Goal: Task Accomplishment & Management: Use online tool/utility

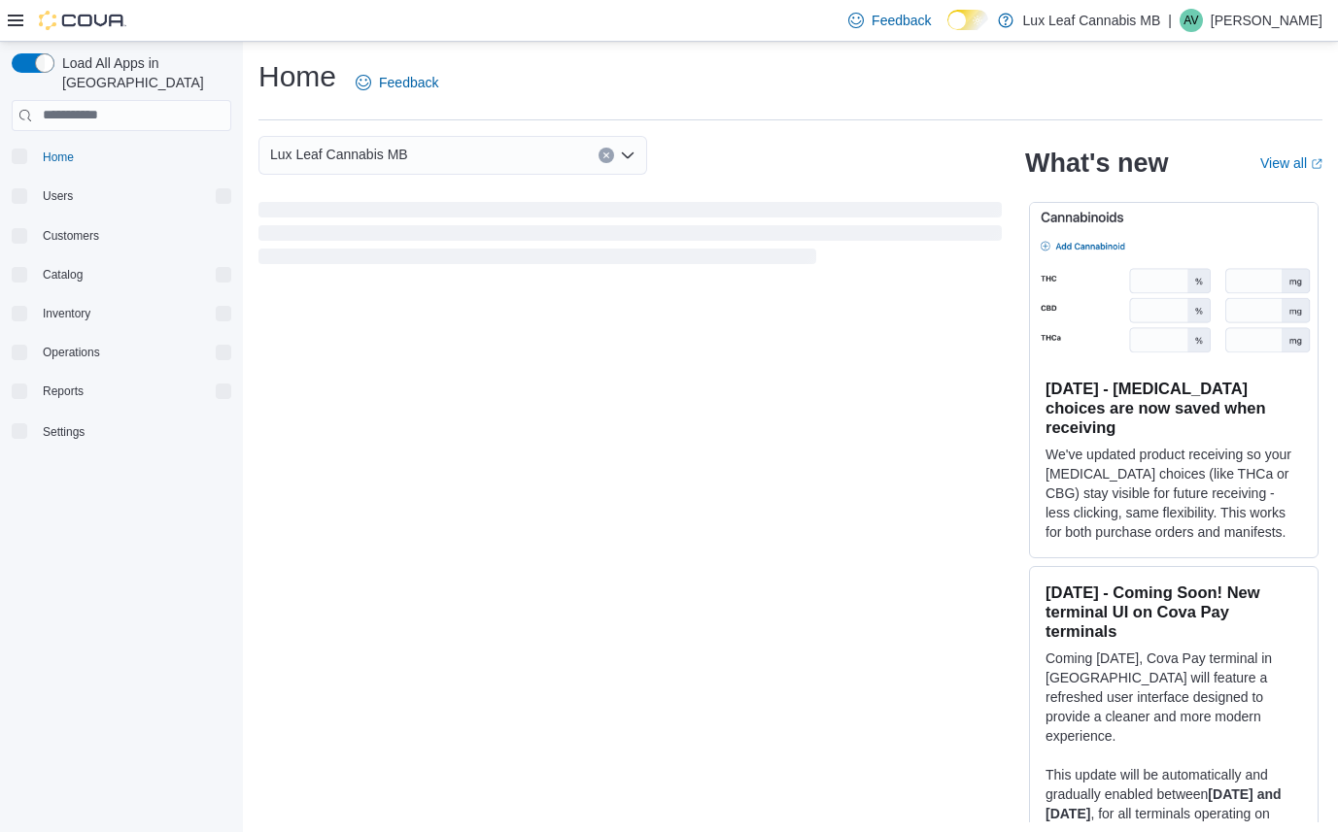
click at [19, 19] on icon at bounding box center [16, 21] width 16 height 12
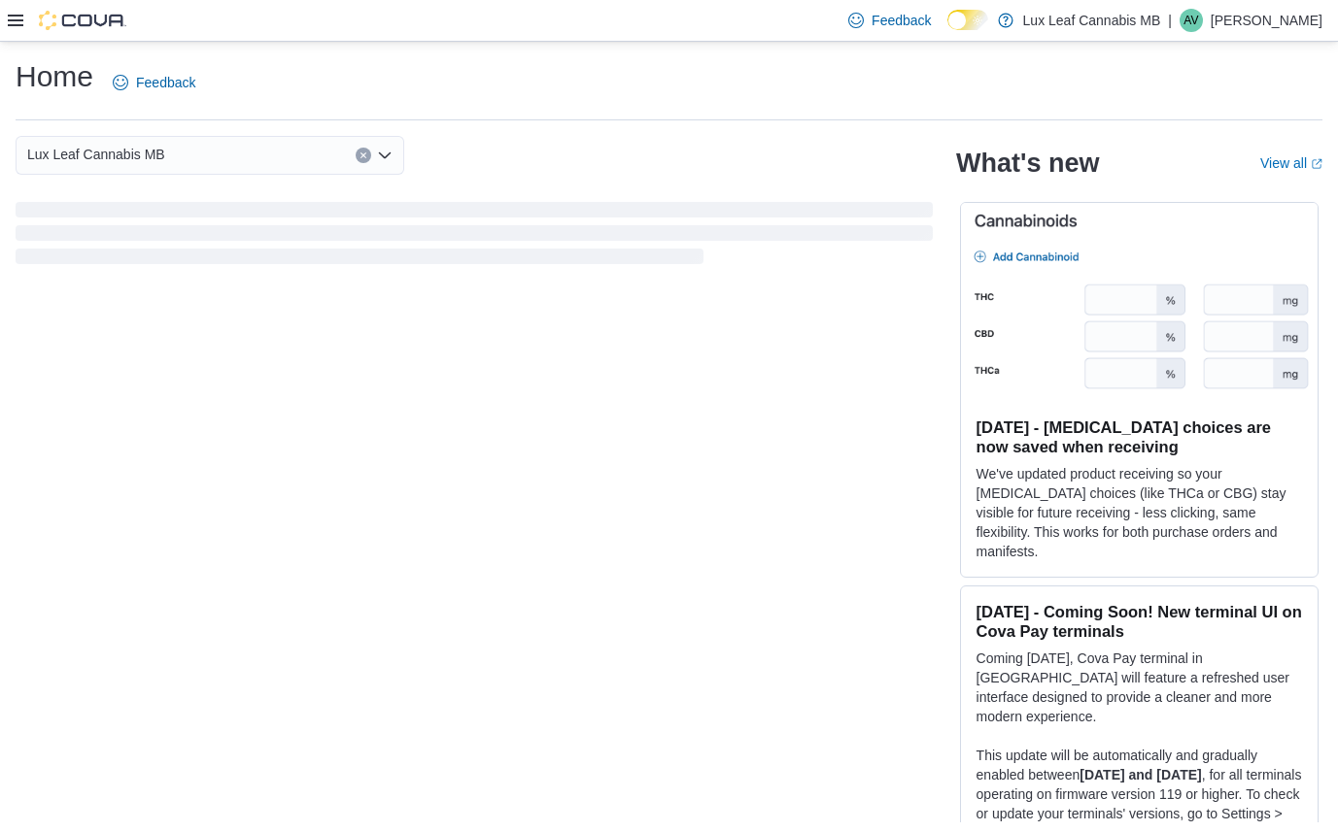
click at [11, 20] on icon at bounding box center [16, 21] width 16 height 12
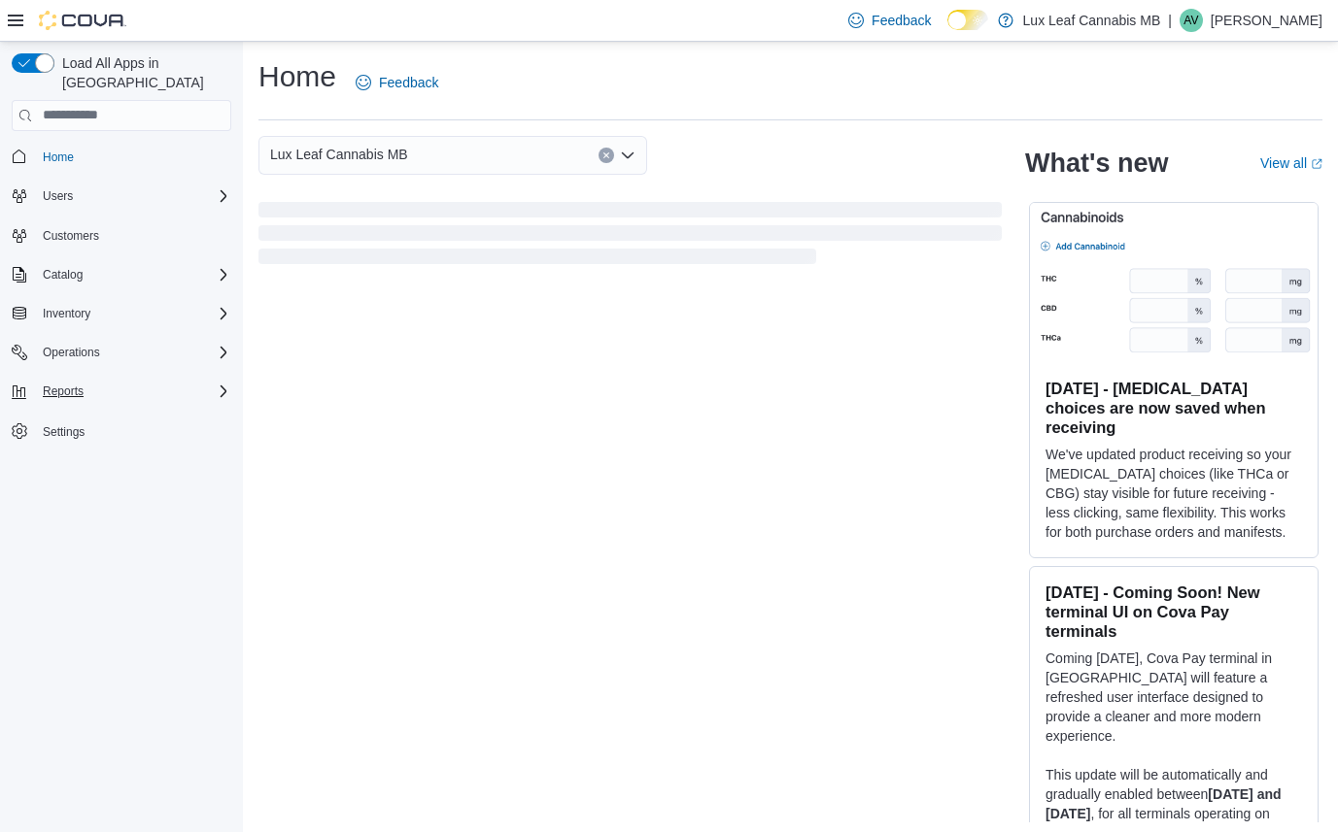
click at [106, 380] on div "Reports" at bounding box center [133, 391] width 196 height 23
click at [59, 465] on span "Reports" at bounding box center [55, 473] width 41 height 16
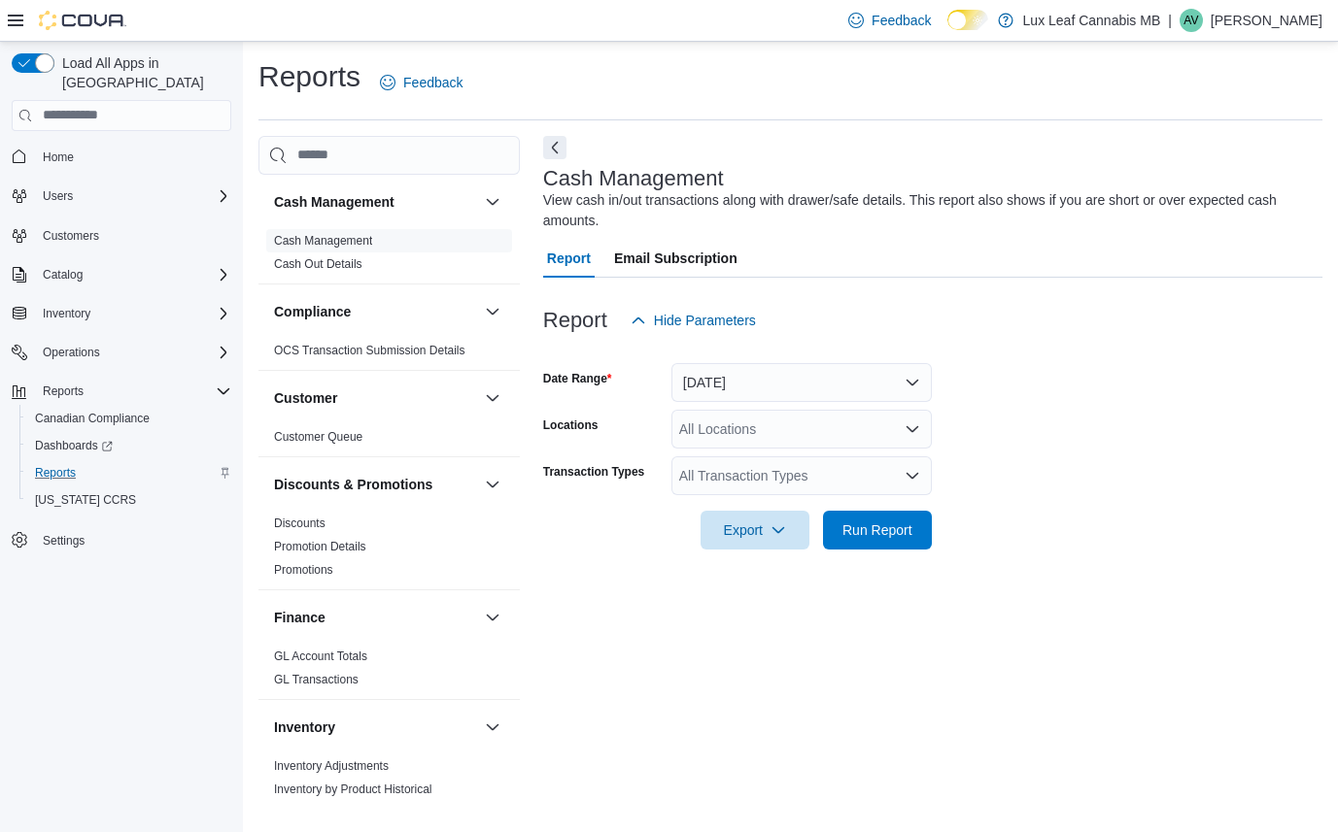
scroll to position [1155, 0]
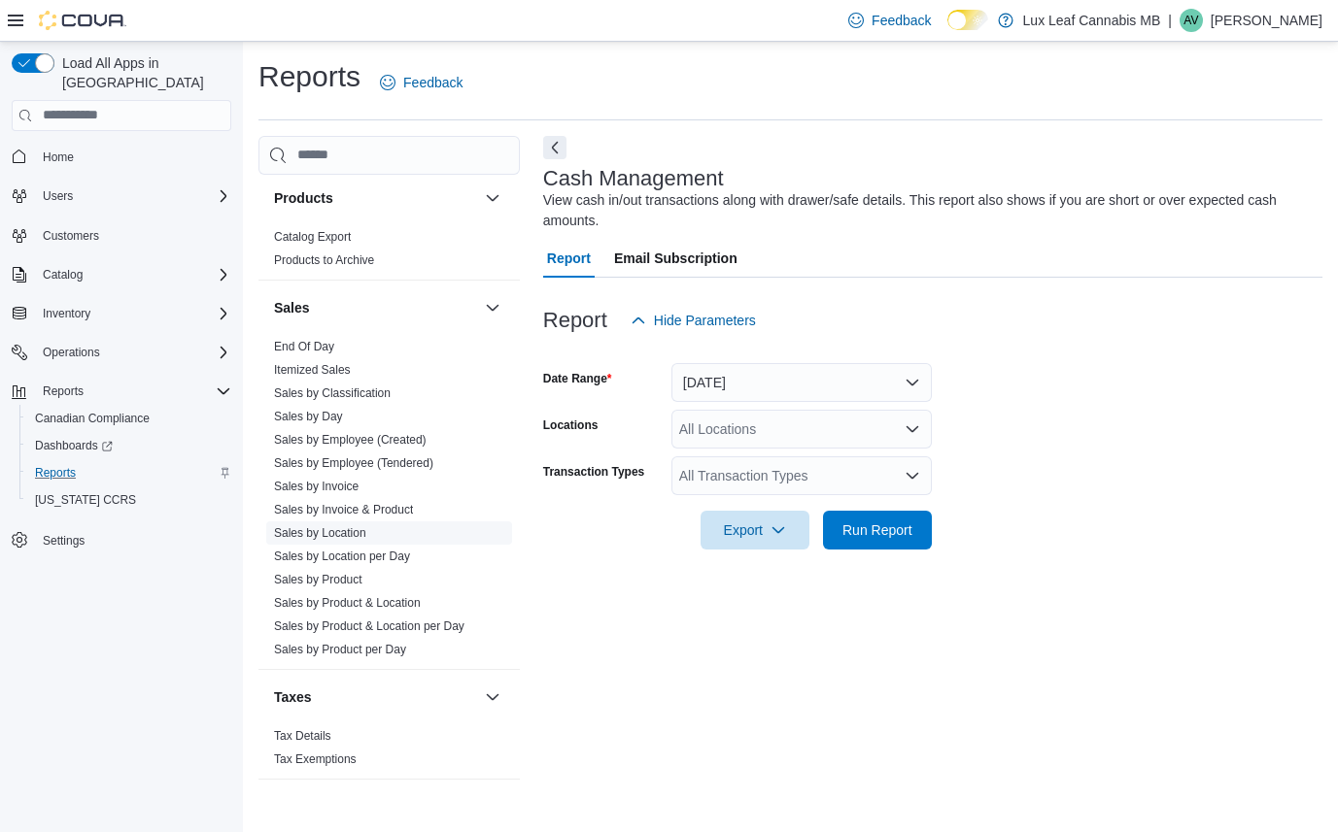
click at [350, 533] on link "Sales by Location" at bounding box center [320, 533] width 92 height 14
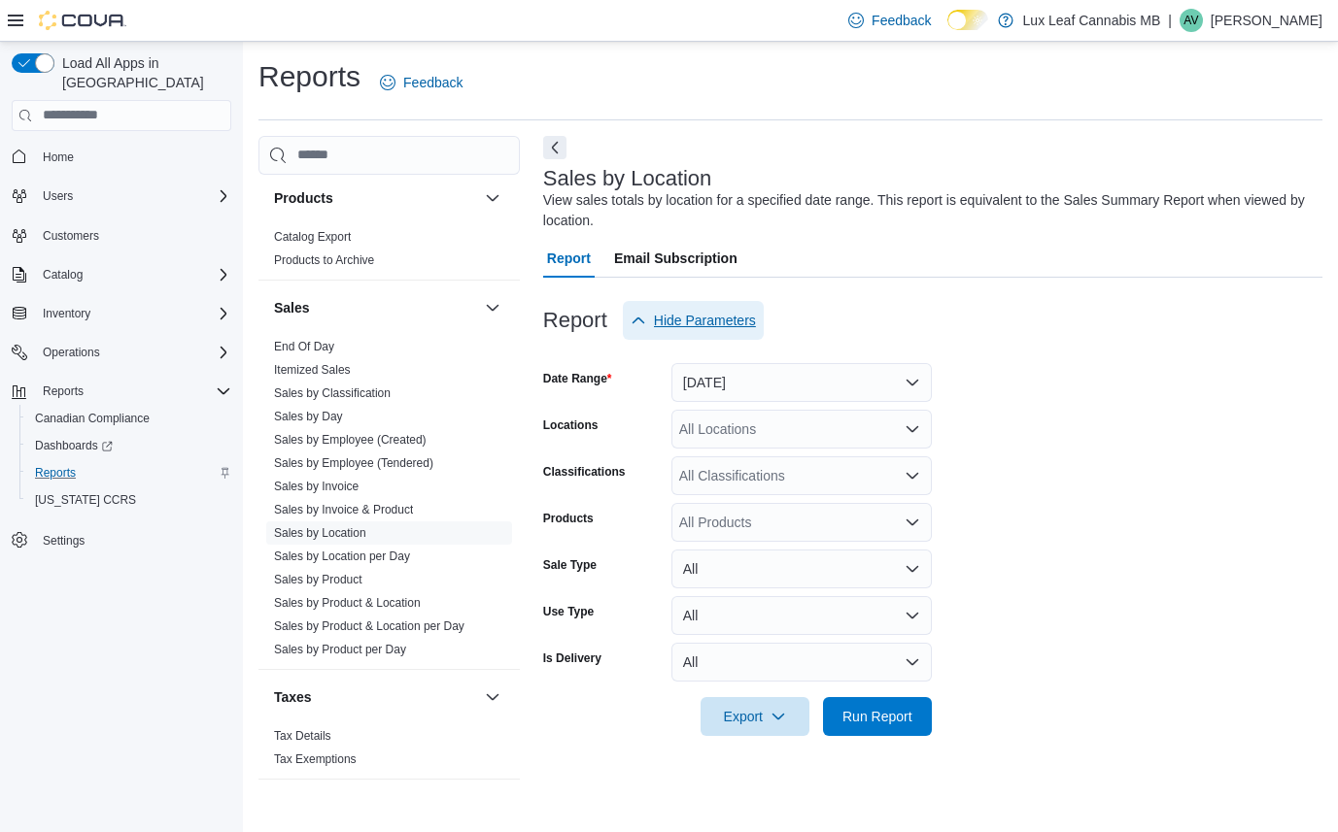
click at [723, 337] on span "Hide Parameters" at bounding box center [692, 320] width 125 height 39
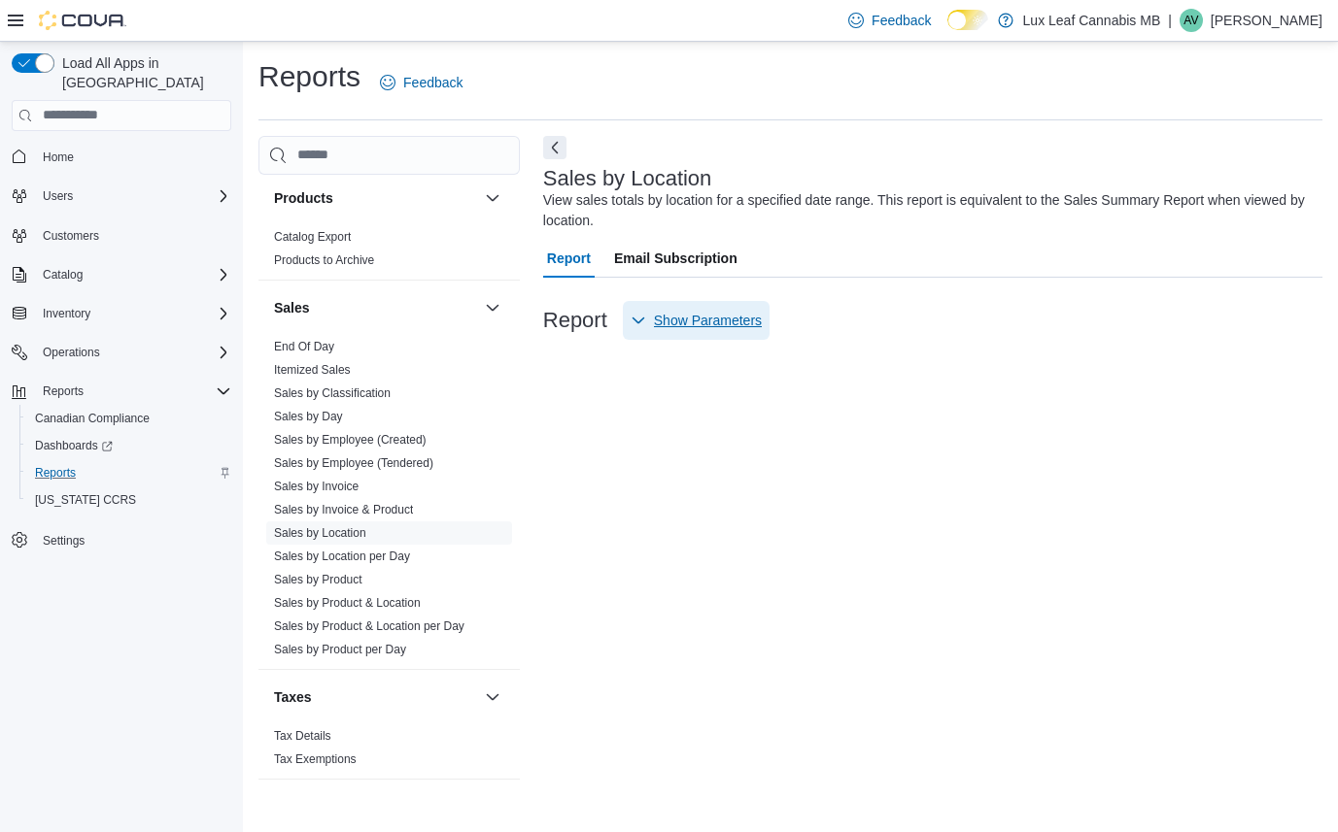
click at [719, 328] on span "Show Parameters" at bounding box center [708, 320] width 108 height 19
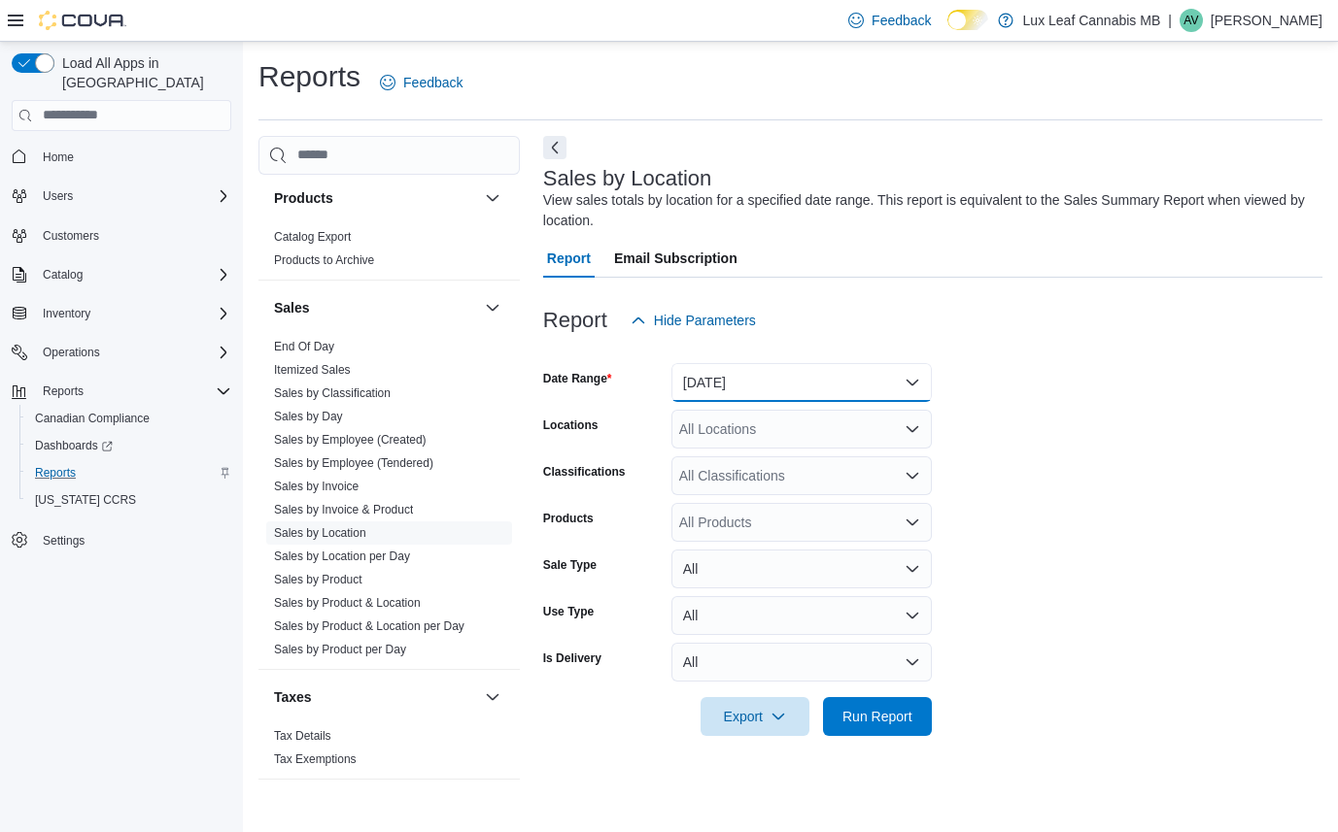
click at [719, 384] on button "[DATE]" at bounding box center [801, 382] width 260 height 39
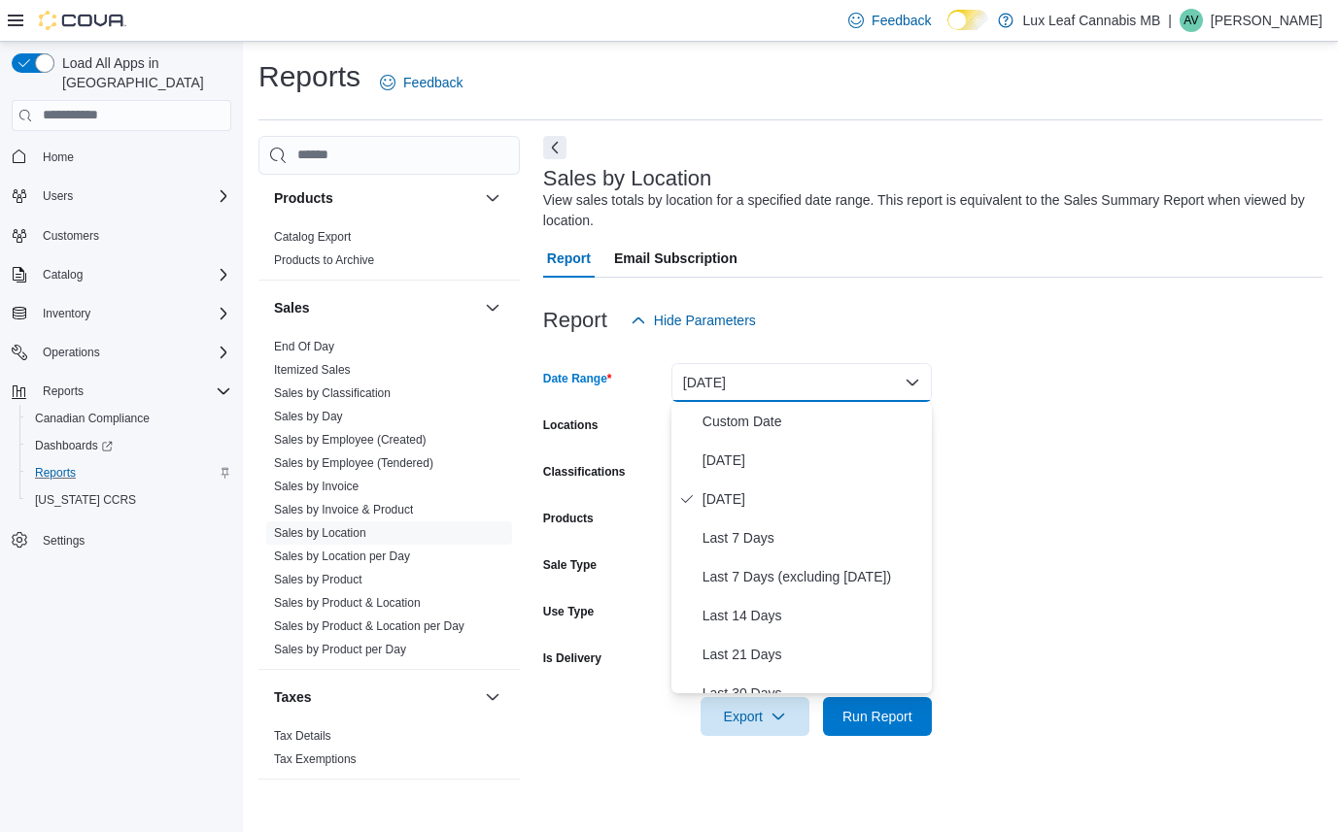
click at [664, 448] on div "Locations All Locations" at bounding box center [737, 429] width 389 height 39
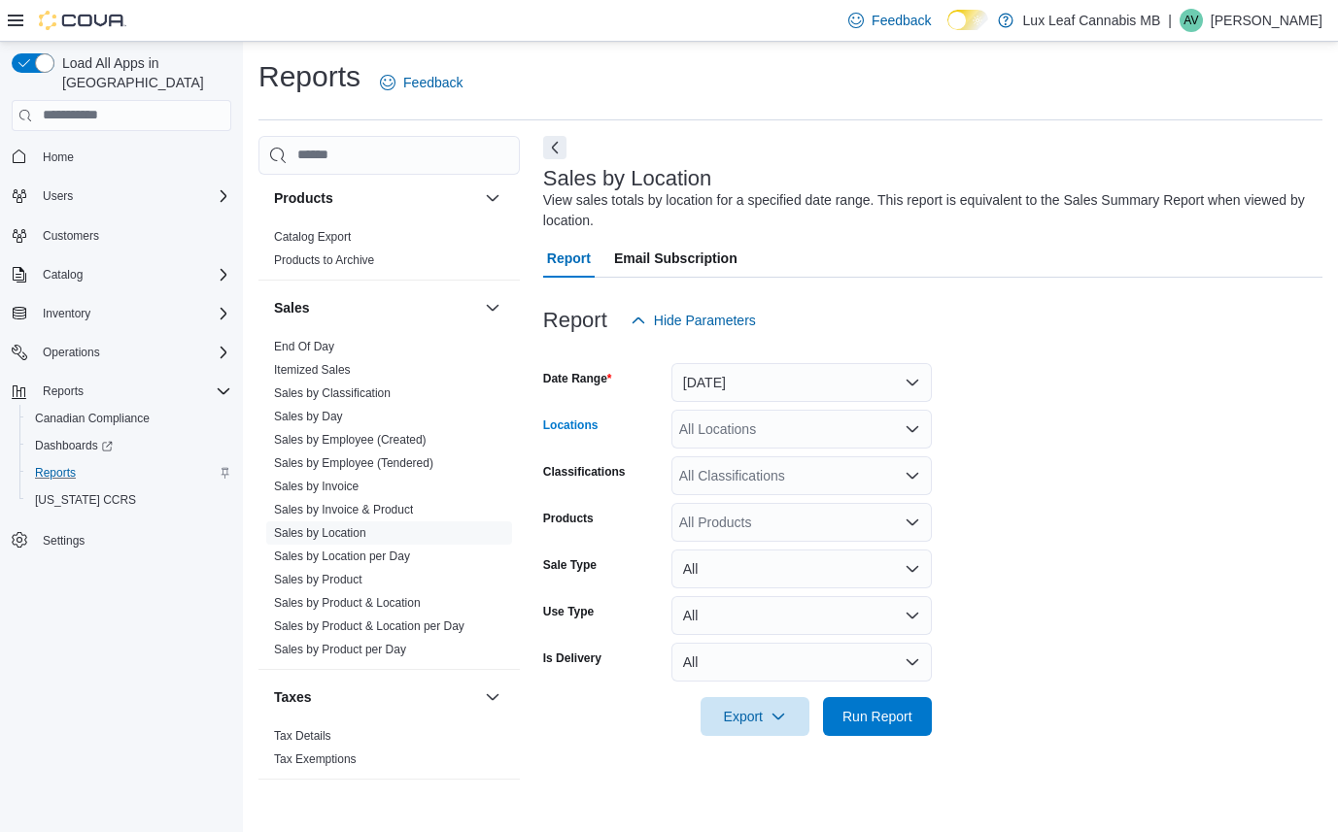
click at [697, 411] on div "All Locations" at bounding box center [801, 429] width 260 height 39
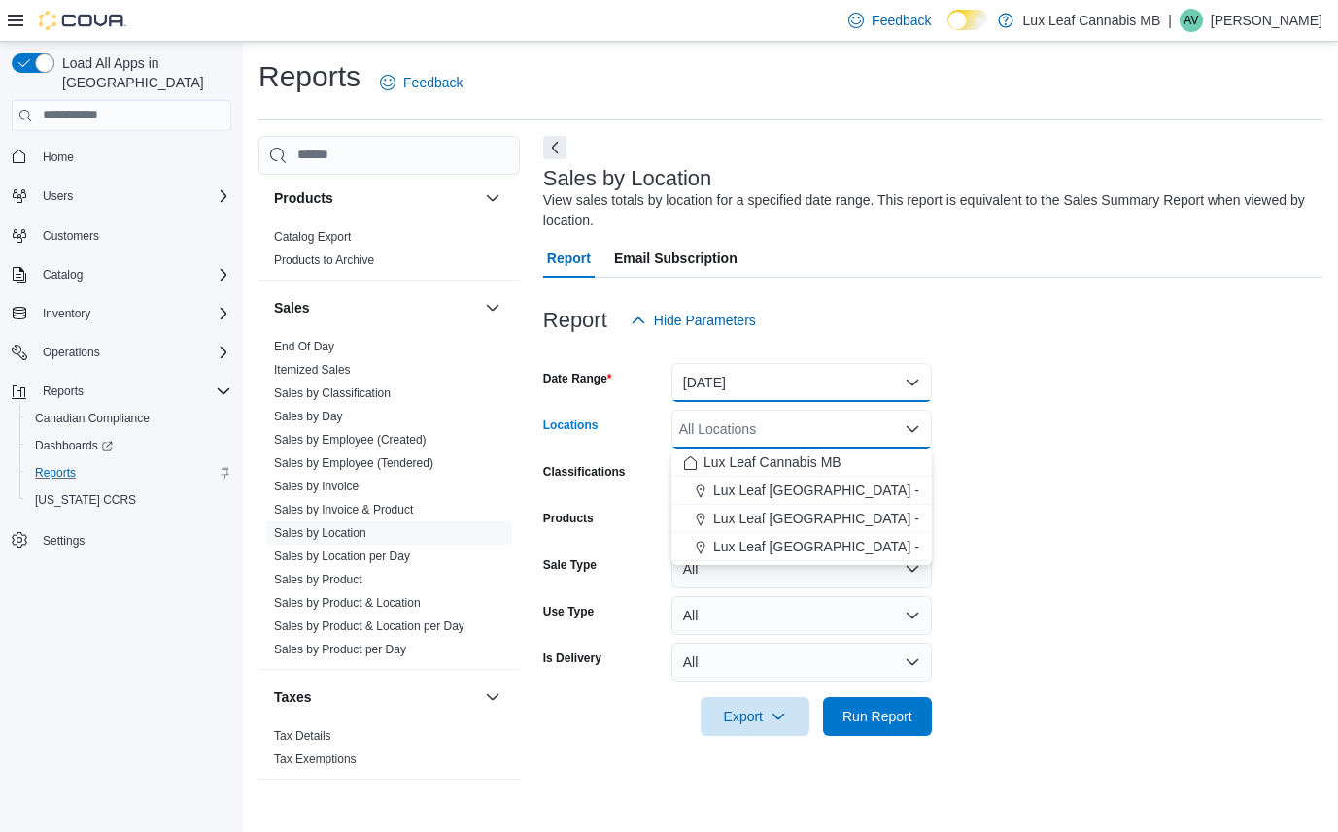
click at [705, 382] on button "[DATE]" at bounding box center [801, 382] width 260 height 39
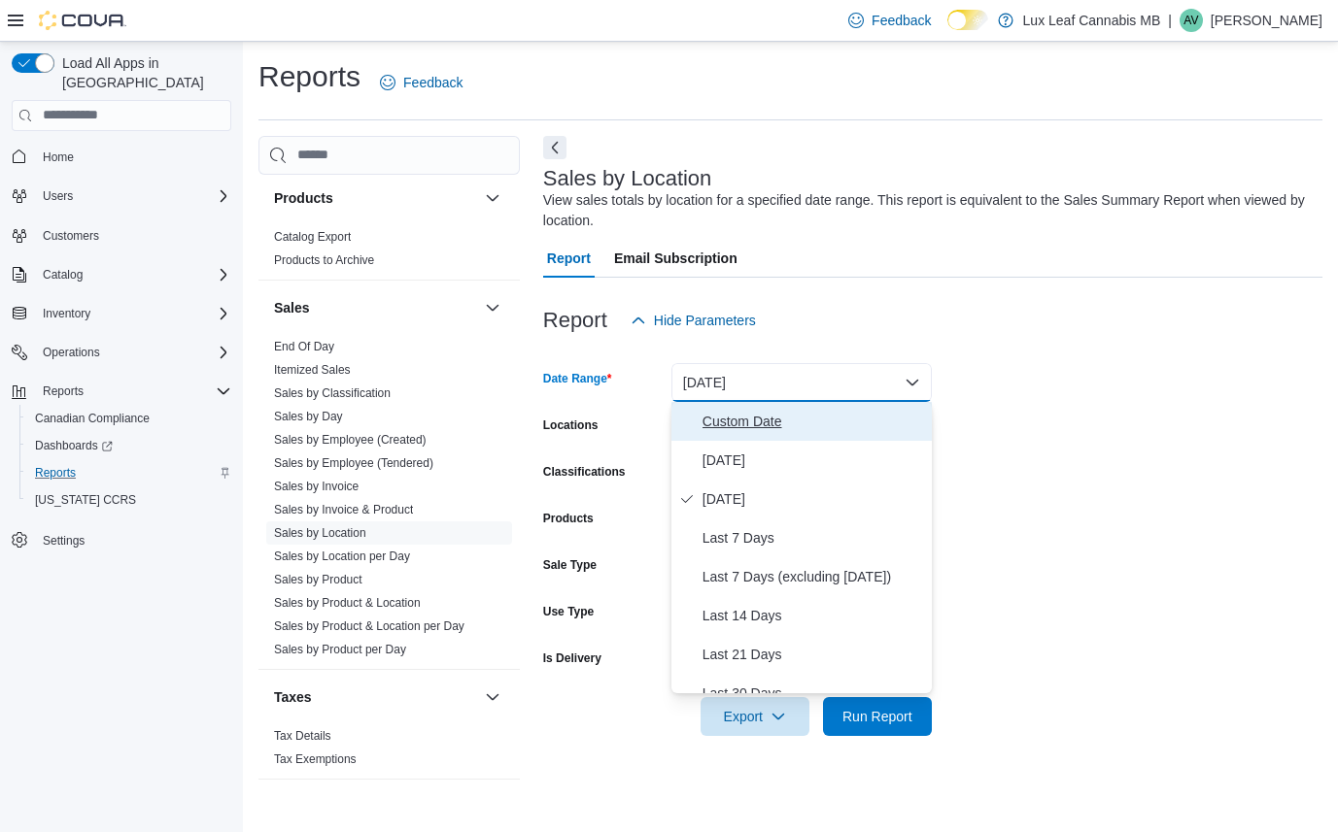
click at [701, 408] on button "Custom Date" at bounding box center [801, 421] width 260 height 39
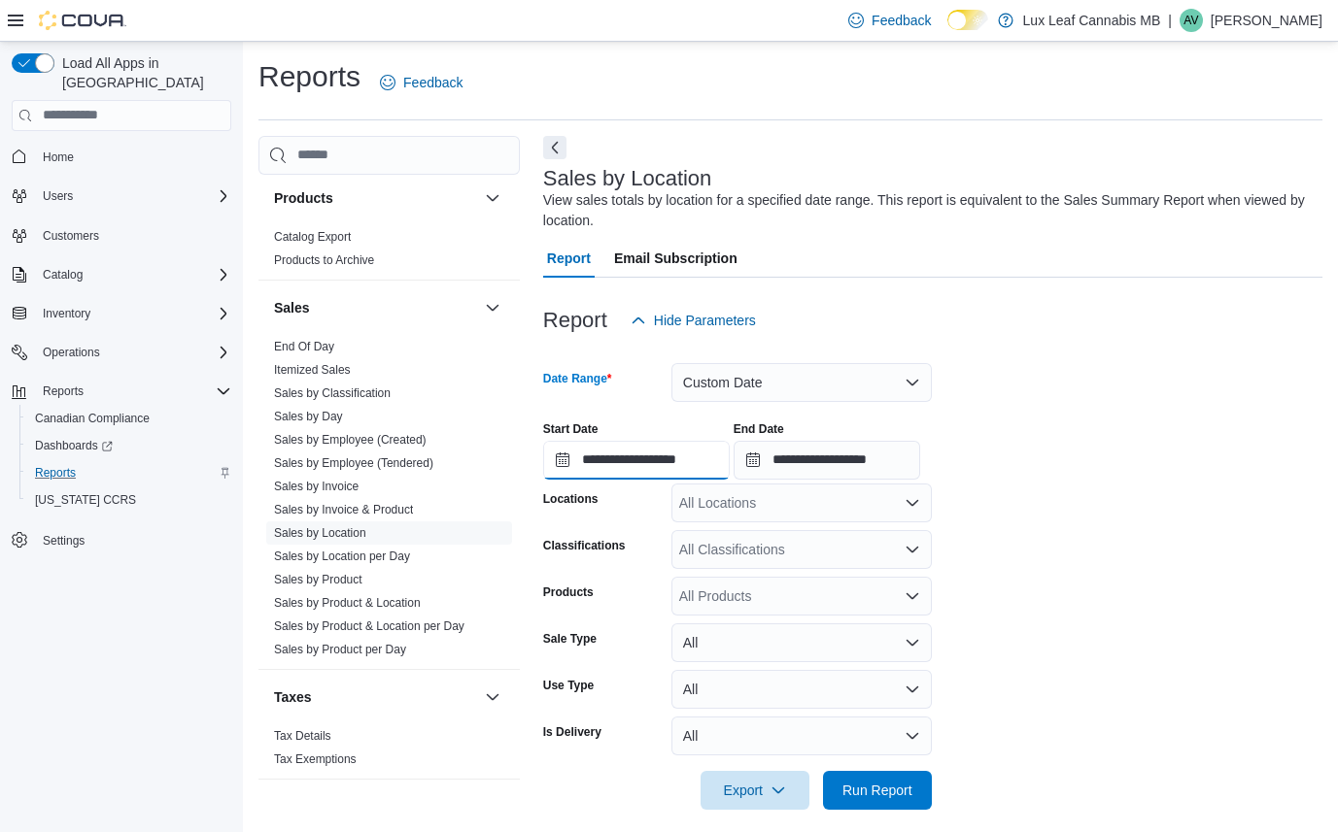
click at [593, 458] on input "**********" at bounding box center [636, 460] width 187 height 39
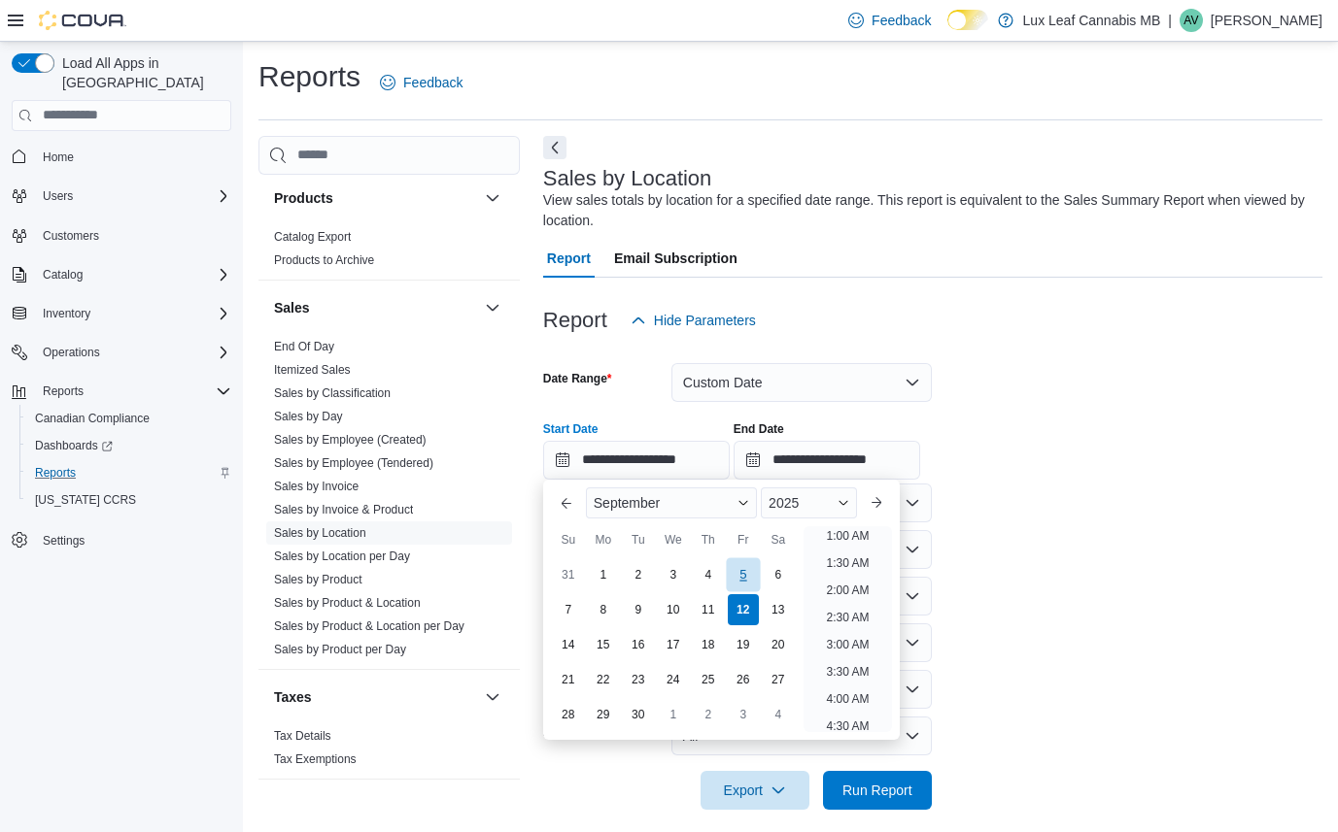
click at [730, 567] on div "5" at bounding box center [743, 575] width 34 height 34
type input "**********"
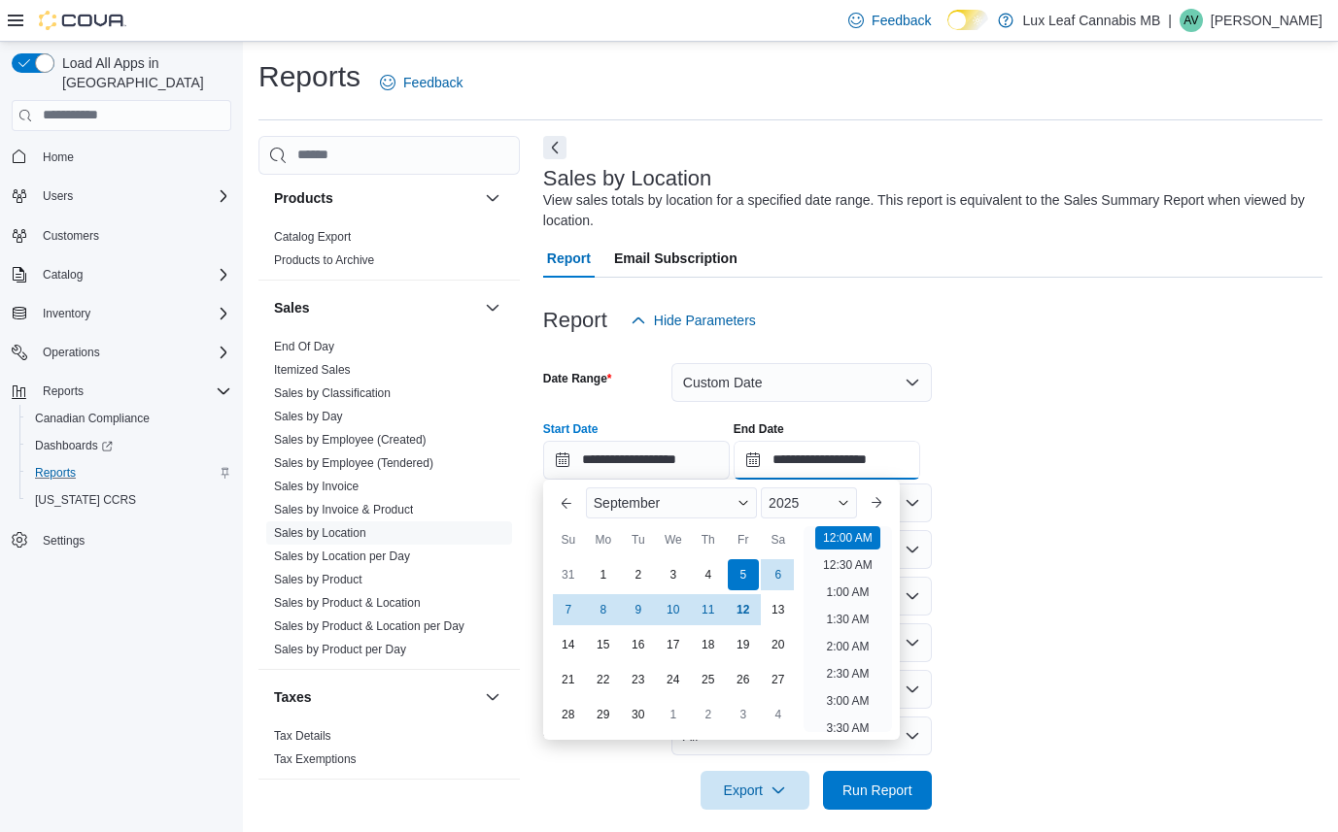
click at [847, 462] on input "**********" at bounding box center [826, 460] width 187 height 39
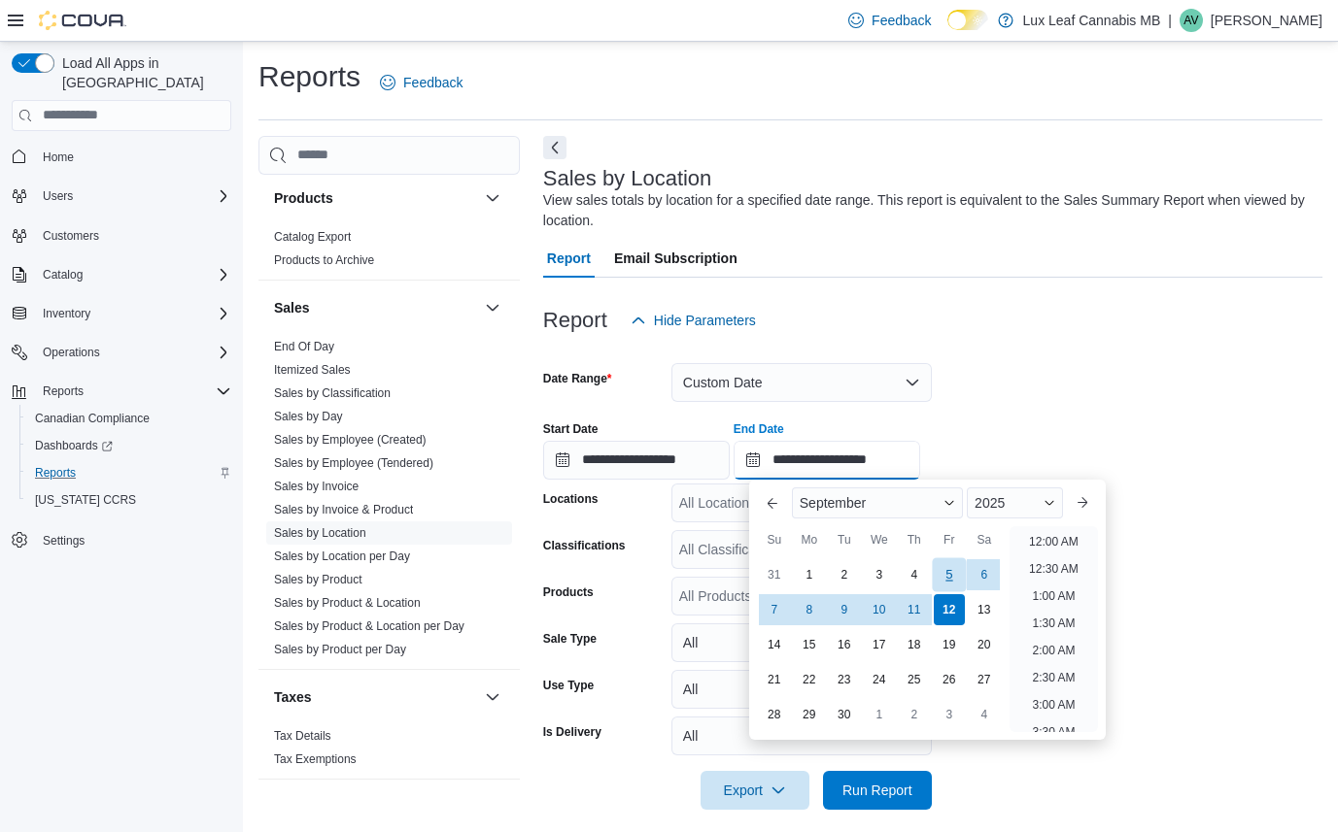
scroll to position [1104, 0]
click at [914, 613] on div "11" at bounding box center [914, 610] width 34 height 34
type input "**********"
click at [882, 793] on span "Run Report" at bounding box center [877, 789] width 70 height 19
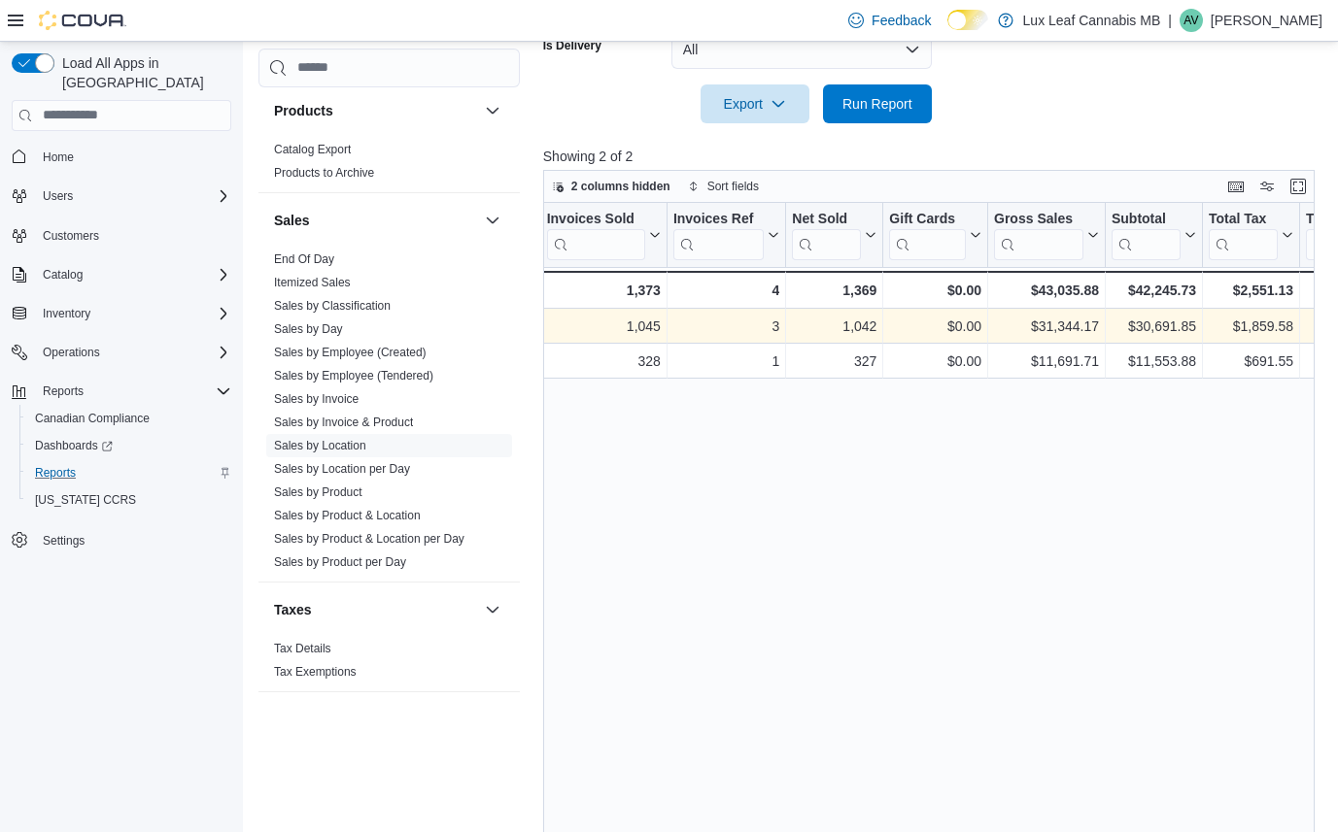
scroll to position [0, 263]
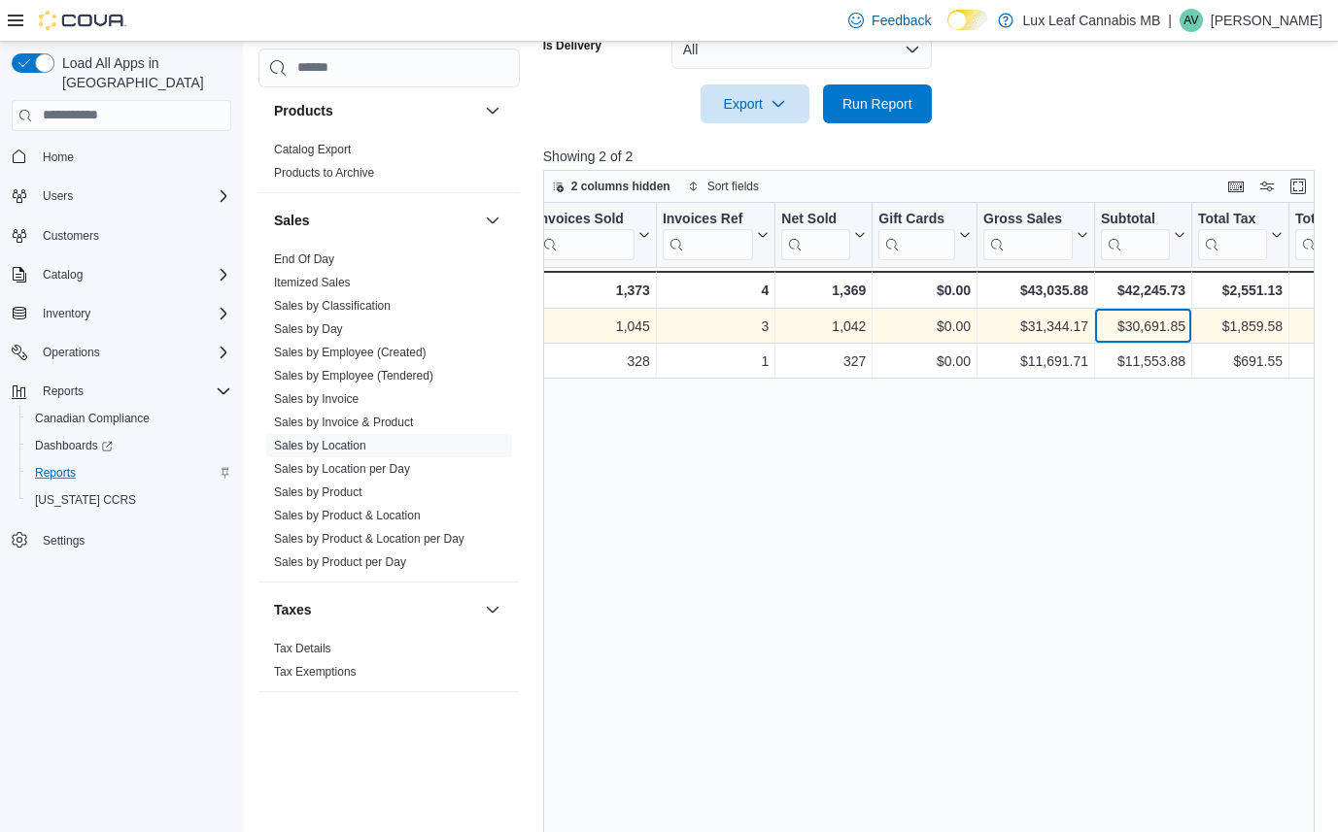
click at [1143, 320] on div "$30,691.85" at bounding box center [1143, 326] width 85 height 23
copy div "30,691.85"
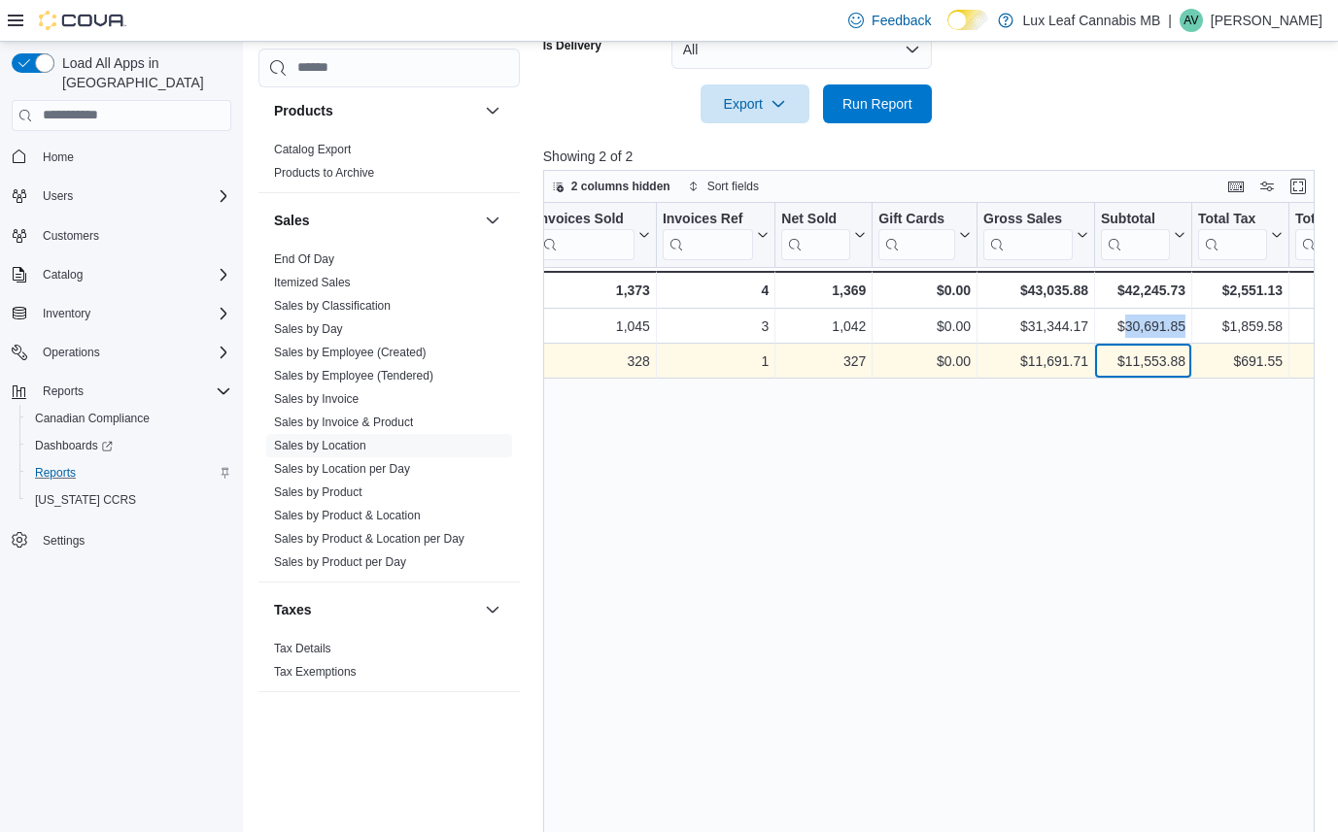
click at [1149, 366] on div "$11,553.88" at bounding box center [1143, 361] width 85 height 23
copy div "11,553.88"
